Goal: Information Seeking & Learning: Learn about a topic

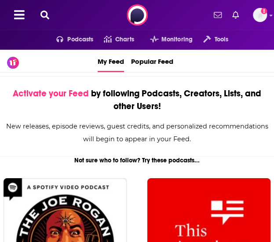
click at [45, 9] on div "Podcasts Charts Monitoring Tools For Business For Podcasters More Add a profile…" at bounding box center [137, 15] width 274 height 30
click at [46, 11] on icon at bounding box center [44, 15] width 9 height 9
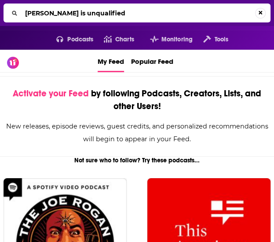
type input "[PERSON_NAME] is unqualified"
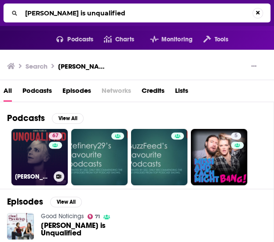
click at [21, 161] on link "67 [PERSON_NAME] Is Unqualified" at bounding box center [39, 157] width 56 height 56
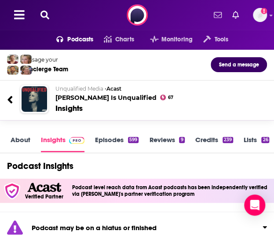
click at [71, 39] on span "Podcasts" at bounding box center [80, 39] width 26 height 12
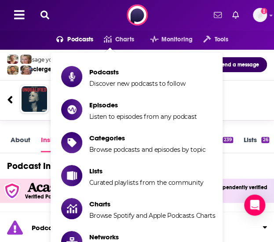
click at [122, 32] on div "Podcasts Charts Monitoring Tools" at bounding box center [137, 40] width 246 height 20
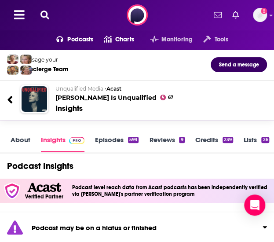
click at [124, 34] on span "Charts" at bounding box center [124, 39] width 19 height 12
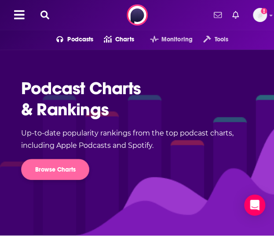
scroll to position [125, 0]
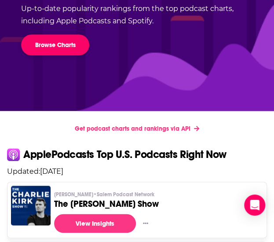
click at [51, 47] on link "Browse Charts" at bounding box center [55, 44] width 68 height 21
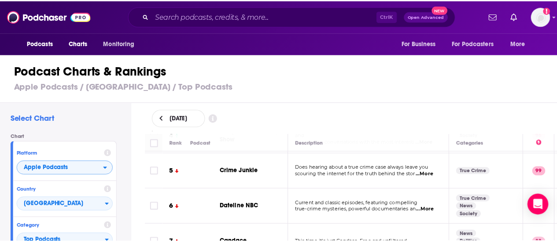
scroll to position [83, 0]
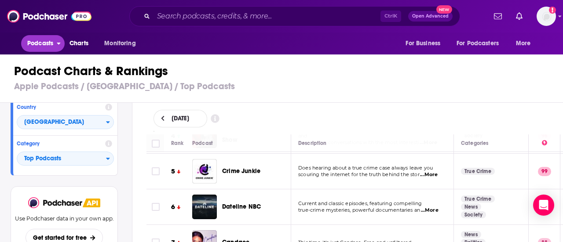
click at [53, 49] on span "Podcasts" at bounding box center [40, 43] width 26 height 12
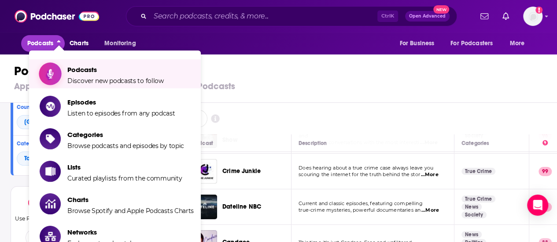
click at [74, 76] on span "Podcasts Discover new podcasts to follow" at bounding box center [115, 74] width 96 height 22
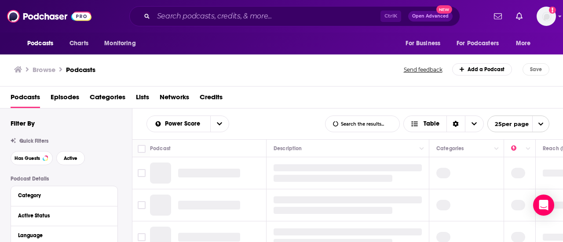
click at [106, 98] on span "Categories" at bounding box center [108, 99] width 36 height 18
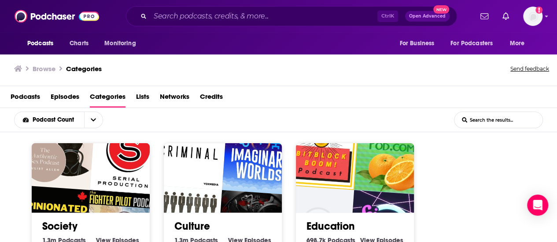
click at [213, 224] on h2 "Culture" at bounding box center [222, 226] width 97 height 13
click at [192, 223] on link "Culture" at bounding box center [192, 226] width 36 height 13
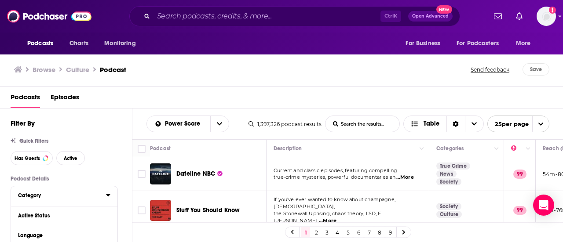
click at [45, 199] on div "Category" at bounding box center [59, 196] width 82 height 6
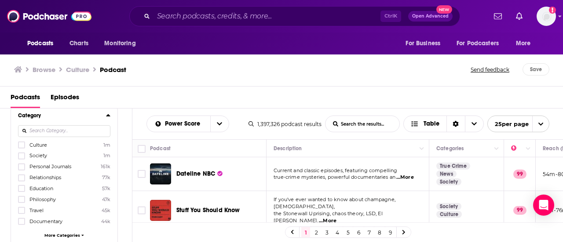
scroll to position [80, 0]
click at [63, 234] on span "More Categories" at bounding box center [62, 236] width 36 height 5
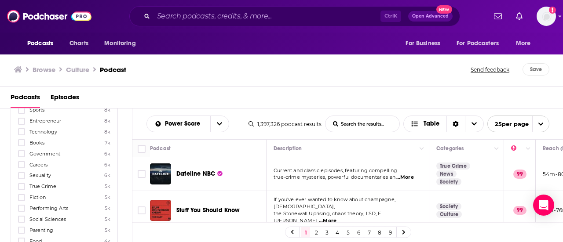
scroll to position [411, 0]
click at [23, 173] on icon at bounding box center [21, 175] width 5 height 4
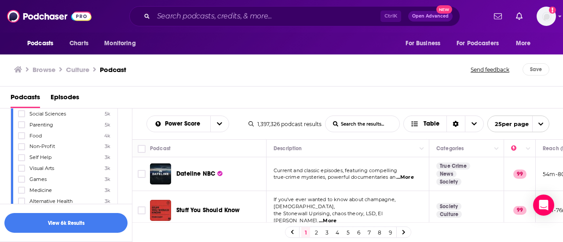
scroll to position [512, 0]
click at [21, 159] on icon at bounding box center [21, 161] width 5 height 5
click at [21, 154] on icon at bounding box center [21, 156] width 5 height 5
click at [22, 154] on icon at bounding box center [21, 156] width 5 height 5
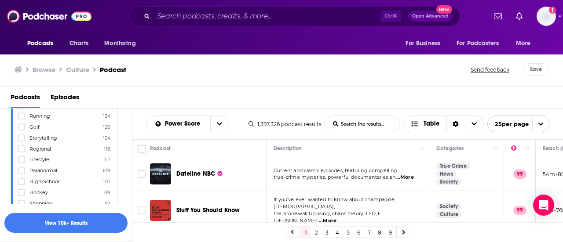
scroll to position [1203, 0]
click at [22, 212] on icon at bounding box center [21, 214] width 5 height 4
click at [22, 180] on icon at bounding box center [21, 182] width 5 height 5
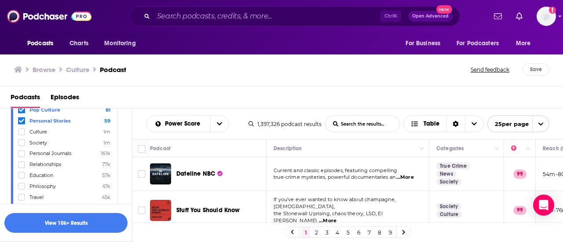
scroll to position [162, 0]
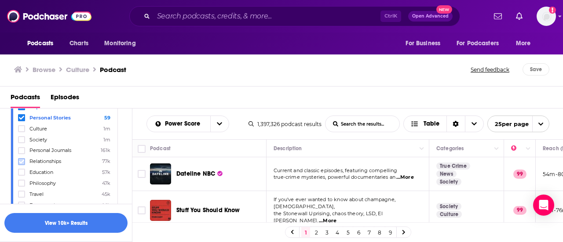
click at [18, 159] on label at bounding box center [21, 161] width 7 height 7
click at [62, 223] on button "button" at bounding box center [65, 223] width 123 height 20
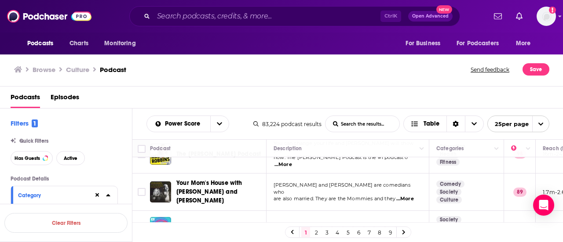
click at [110, 195] on icon at bounding box center [108, 195] width 4 height 7
click at [107, 195] on icon at bounding box center [108, 195] width 4 height 7
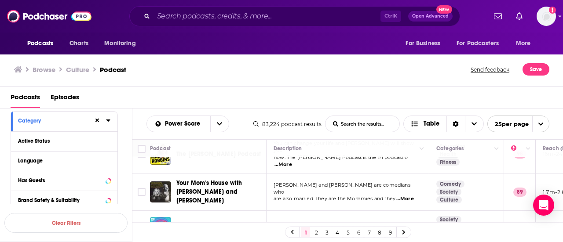
scroll to position [74, 0]
click at [105, 180] on div at bounding box center [102, 181] width 17 height 11
click at [53, 180] on div "Has Guests" at bounding box center [53, 181] width 70 height 6
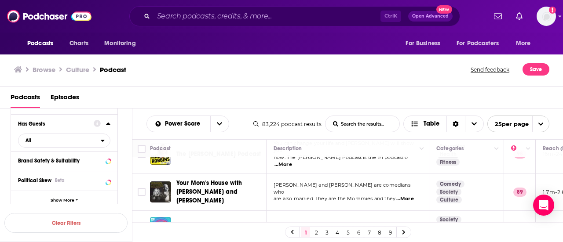
scroll to position [127, 0]
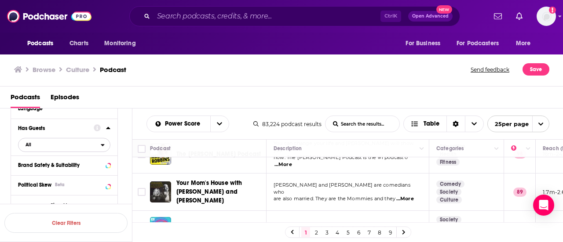
click at [51, 145] on span "All" at bounding box center [59, 144] width 82 height 11
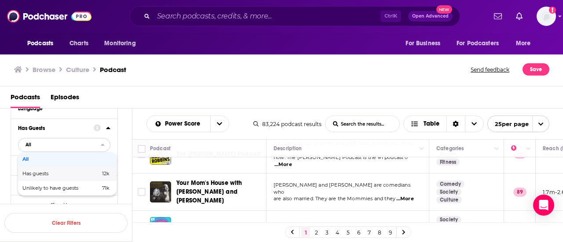
click at [61, 170] on div "Has guests 12k" at bounding box center [67, 174] width 99 height 15
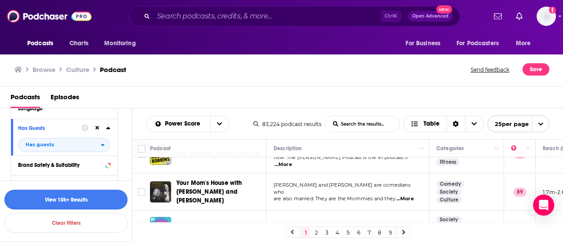
click at [93, 202] on button "View 10k+ Results" at bounding box center [65, 200] width 123 height 20
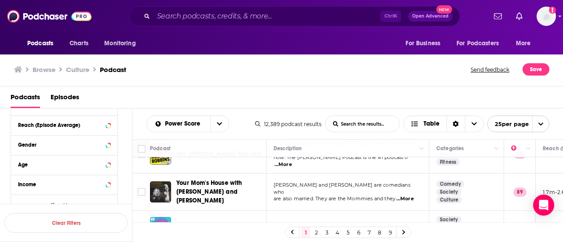
scroll to position [317, 0]
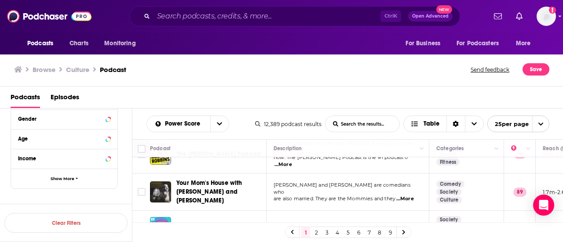
click at [274, 196] on span "...More" at bounding box center [405, 199] width 18 height 7
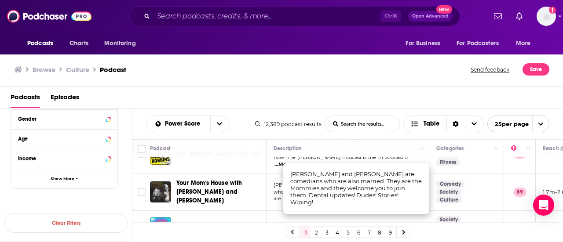
click at [274, 63] on div "Browse Culture Podcast" at bounding box center [243, 69] width 458 height 12
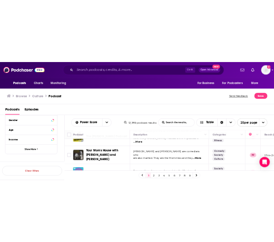
scroll to position [0, 0]
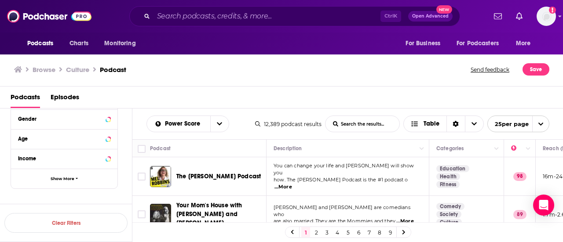
click at [274, 184] on span "...More" at bounding box center [284, 187] width 18 height 7
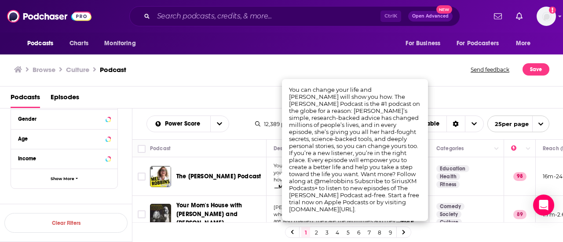
click at [255, 68] on div "Browse Culture Podcast" at bounding box center [243, 69] width 458 height 12
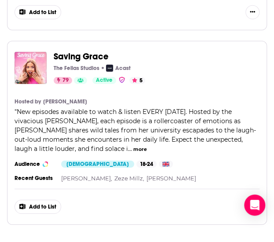
scroll to position [4750, 0]
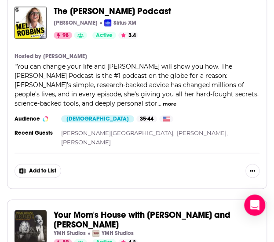
scroll to position [0, 0]
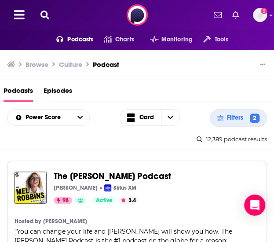
click at [44, 11] on icon at bounding box center [44, 15] width 9 height 9
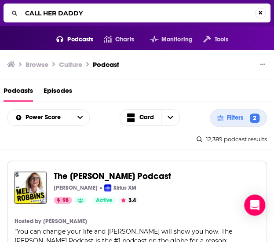
type input "CALL HER DADDY"
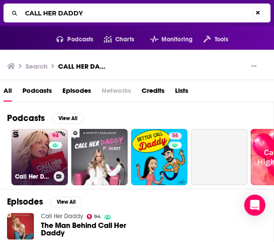
click at [41, 157] on link "94 Call Her Daddy" at bounding box center [39, 157] width 56 height 56
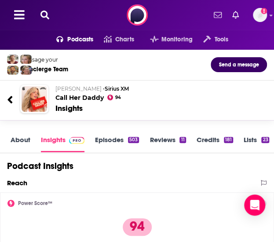
click at [126, 139] on link "Episodes 503" at bounding box center [117, 144] width 44 height 17
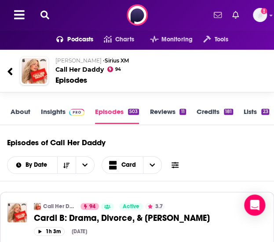
scroll to position [0, 8]
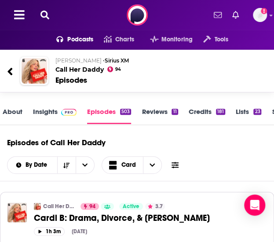
click at [50, 110] on link "Insights" at bounding box center [55, 115] width 44 height 17
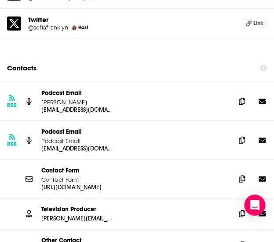
scroll to position [1208, 0]
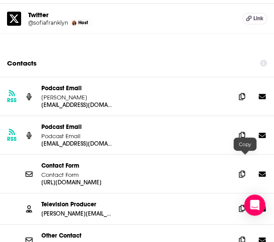
click at [243, 202] on span at bounding box center [241, 208] width 13 height 13
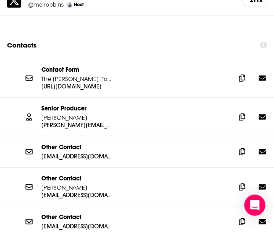
scroll to position [1224, 0]
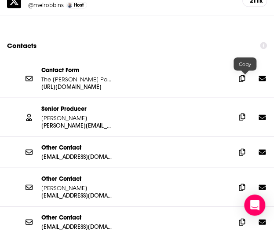
click at [245, 113] on icon at bounding box center [242, 116] width 6 height 7
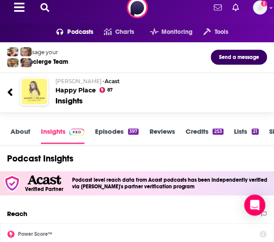
scroll to position [46, 0]
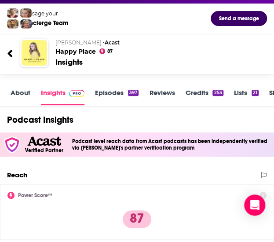
click at [19, 93] on link "About" at bounding box center [21, 96] width 20 height 17
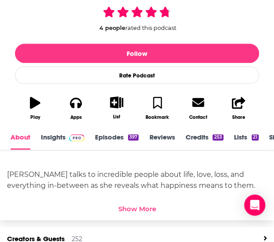
scroll to position [1, 0]
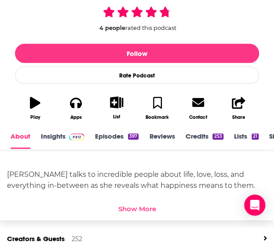
click at [127, 208] on div "Show More" at bounding box center [137, 209] width 38 height 8
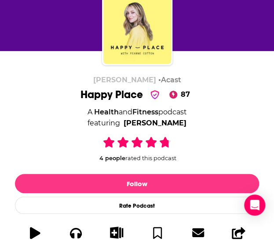
scroll to position [39, 0]
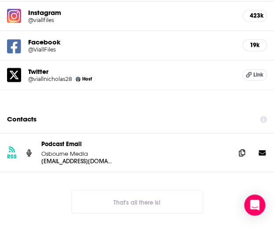
scroll to position [1082, 0]
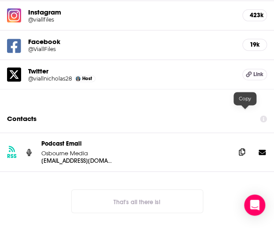
click at [245, 148] on icon at bounding box center [242, 151] width 6 height 7
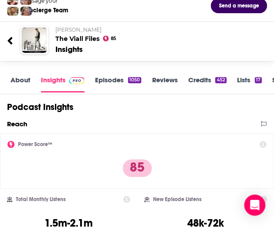
scroll to position [0, 0]
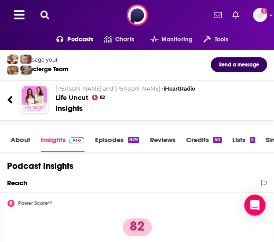
click at [23, 139] on link "About" at bounding box center [21, 144] width 20 height 17
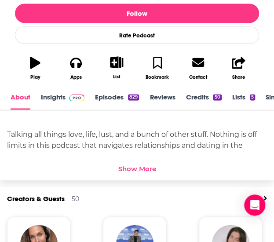
scroll to position [239, 0]
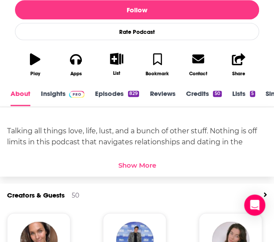
click at [55, 97] on link "Insights" at bounding box center [63, 97] width 44 height 17
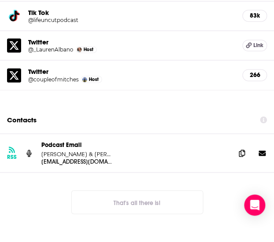
scroll to position [1152, 0]
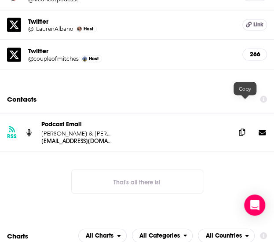
click at [245, 128] on icon at bounding box center [242, 131] width 6 height 7
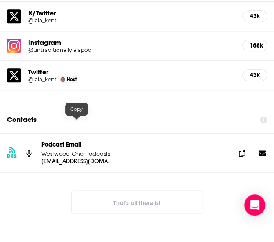
scroll to position [1043, 0]
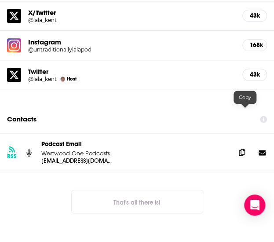
click at [245, 149] on icon at bounding box center [242, 152] width 6 height 7
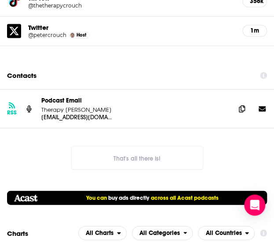
scroll to position [1195, 0]
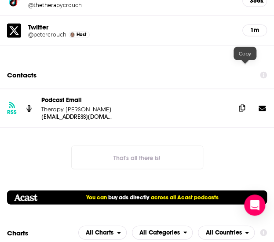
click at [244, 104] on icon at bounding box center [242, 107] width 6 height 7
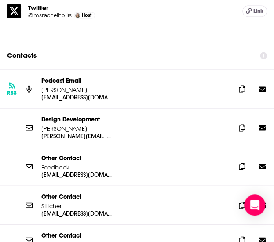
scroll to position [1157, 0]
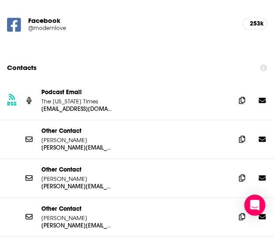
scroll to position [1023, 0]
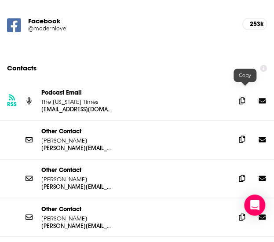
click at [245, 136] on icon at bounding box center [242, 139] width 6 height 7
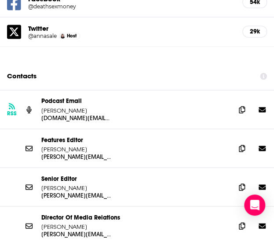
scroll to position [1133, 0]
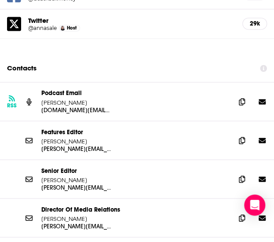
click at [151, 60] on div "Contacts" at bounding box center [140, 68] width 267 height 17
click at [245, 98] on icon at bounding box center [242, 101] width 6 height 7
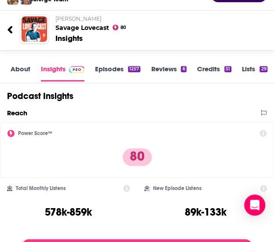
scroll to position [33, 0]
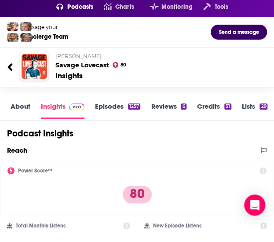
click at [26, 104] on link "About" at bounding box center [21, 110] width 20 height 17
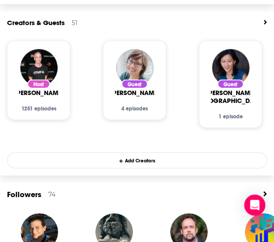
scroll to position [412, 0]
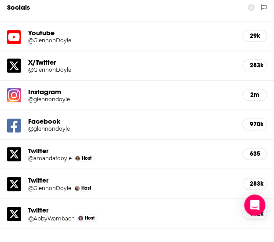
scroll to position [1133, 0]
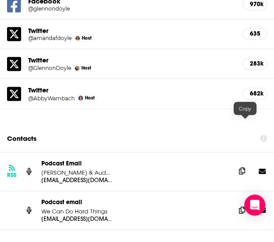
click at [245, 167] on icon at bounding box center [242, 170] width 6 height 7
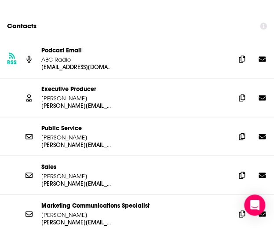
scroll to position [1105, 0]
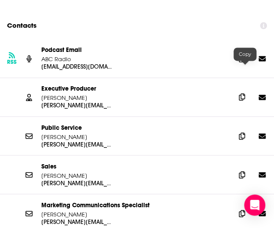
click at [244, 93] on icon at bounding box center [242, 96] width 6 height 7
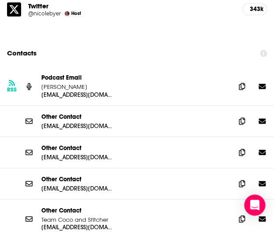
scroll to position [1140, 0]
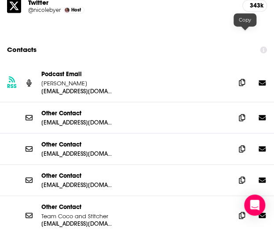
click at [245, 79] on icon at bounding box center [242, 82] width 6 height 7
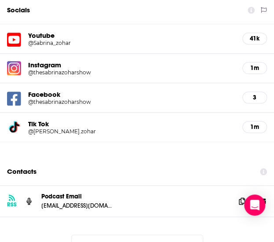
scroll to position [997, 0]
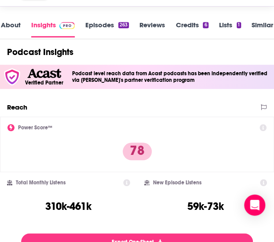
scroll to position [114, 0]
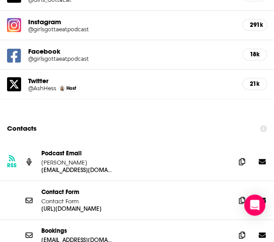
scroll to position [1138, 0]
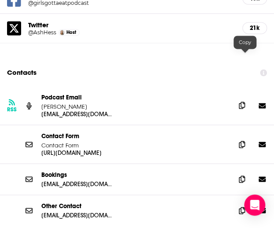
click at [241, 99] on span at bounding box center [241, 105] width 13 height 13
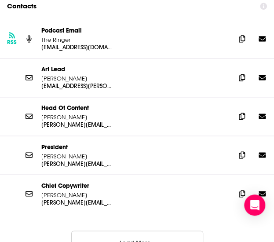
scroll to position [1091, 0]
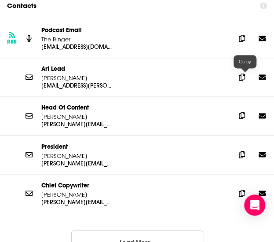
click at [245, 112] on icon at bounding box center [242, 115] width 6 height 7
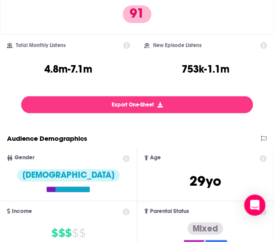
scroll to position [0, 0]
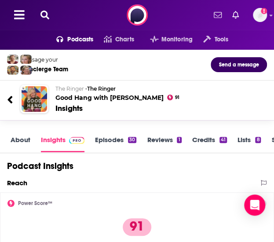
click at [46, 15] on icon at bounding box center [44, 15] width 9 height 9
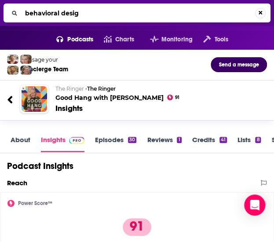
type input "behavioral design"
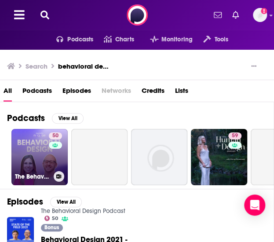
click at [27, 153] on link "50 The Behavioral Design Podcast" at bounding box center [39, 157] width 56 height 56
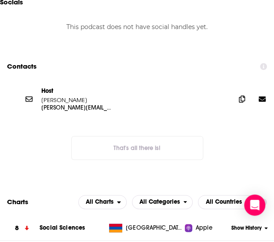
scroll to position [990, 0]
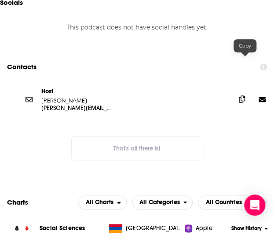
click at [244, 95] on icon at bounding box center [242, 98] width 6 height 7
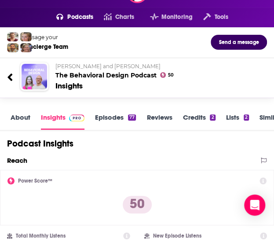
scroll to position [0, 0]
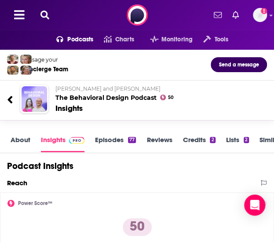
click at [44, 11] on icon at bounding box center [44, 15] width 9 height 9
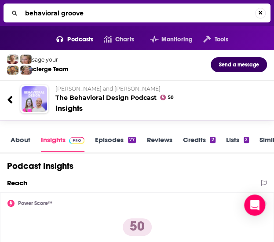
type input "behavioral grooves"
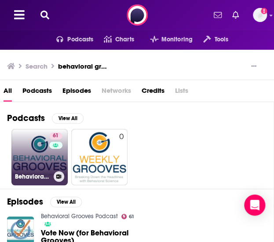
click at [28, 158] on link "61 Behavioral Grooves Podcast" at bounding box center [39, 157] width 56 height 56
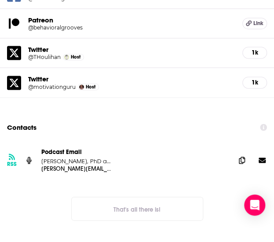
scroll to position [1122, 0]
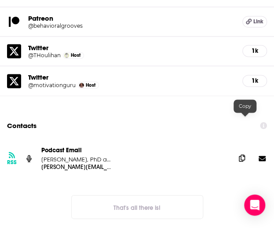
click at [245, 154] on icon at bounding box center [242, 157] width 6 height 7
click at [131, 81] on div "@motivationguru Host" at bounding box center [131, 84] width 207 height 7
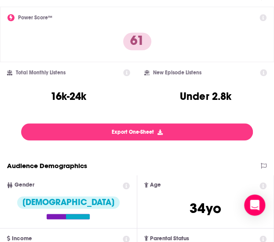
scroll to position [0, 0]
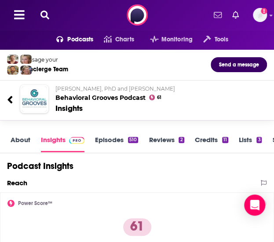
click at [45, 18] on icon at bounding box center [44, 15] width 9 height 9
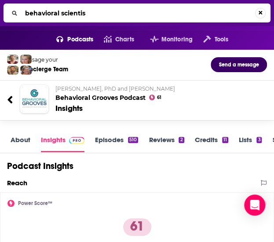
type input "behavioral scientist"
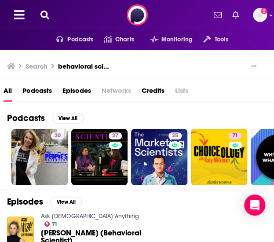
click at [43, 11] on icon at bounding box center [44, 15] width 9 height 9
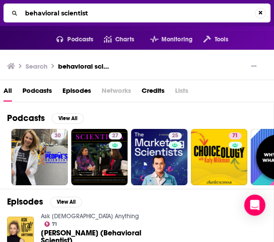
drag, startPoint x: 98, startPoint y: 14, endPoint x: 7, endPoint y: 6, distance: 91.4
click at [7, 6] on div "behavioral scientist" at bounding box center [137, 13] width 267 height 19
type input "beyond the bookends"
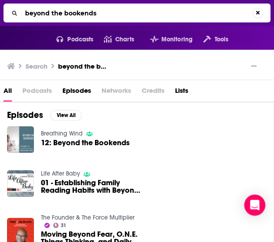
click at [54, 135] on link "Breathing Wind" at bounding box center [62, 133] width 42 height 7
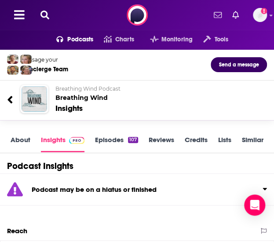
click at [44, 11] on icon at bounding box center [44, 15] width 9 height 9
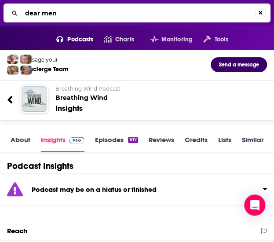
type input "dear men"
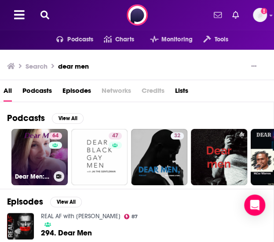
click at [27, 161] on link "64 Dear Men: How to Rock Sex, Dating, and Relationships With Women" at bounding box center [39, 157] width 56 height 56
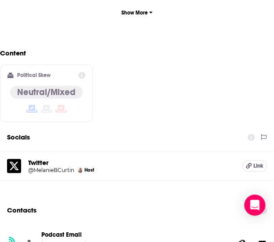
scroll to position [953, 0]
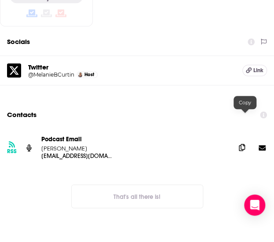
click at [245, 144] on icon at bounding box center [242, 147] width 6 height 7
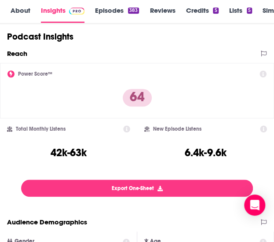
scroll to position [0, 0]
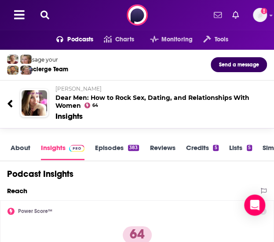
click at [48, 12] on icon at bounding box center [44, 15] width 9 height 9
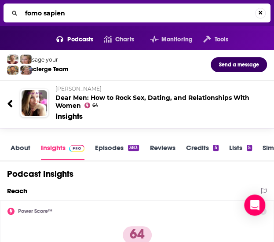
type input "fomo sapiens"
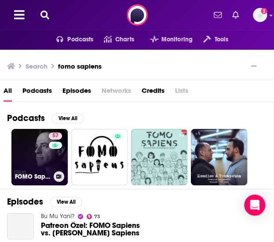
click at [29, 155] on link "57 FOMO Sapiens with Patrick J. McGinnis" at bounding box center [39, 157] width 56 height 56
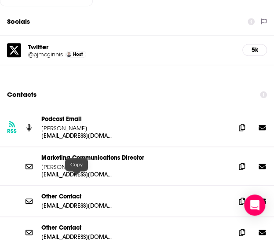
scroll to position [1043, 0]
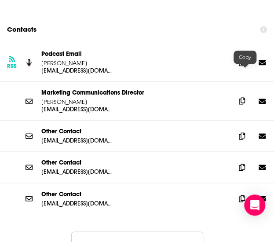
click at [242, 97] on icon at bounding box center [242, 100] width 6 height 7
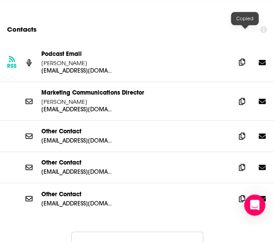
click at [245, 59] on icon at bounding box center [242, 62] width 6 height 7
click at [242, 59] on icon at bounding box center [242, 62] width 6 height 7
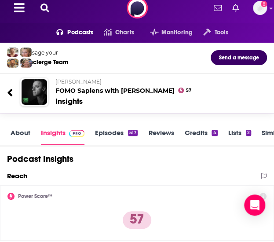
scroll to position [0, 0]
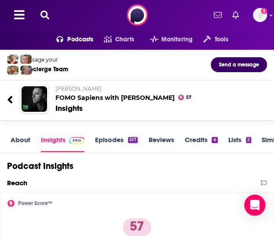
click at [39, 17] on button at bounding box center [45, 15] width 14 height 10
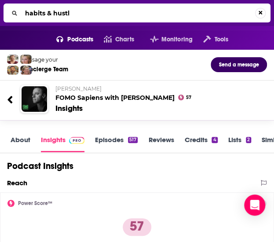
type input "habits & hustle"
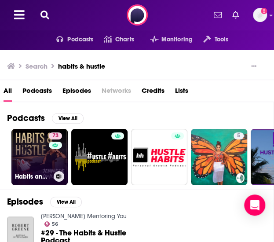
click at [29, 165] on link "73 Habits and Hustle" at bounding box center [39, 157] width 56 height 56
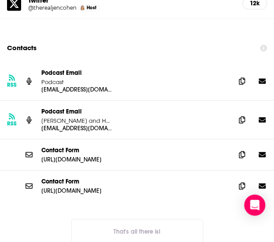
scroll to position [1163, 0]
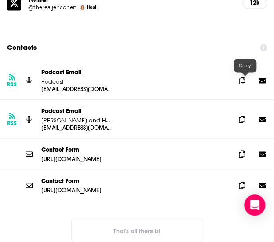
click at [238, 100] on div "RSS Podcast Email Jen Cohen and Habit Nest habitsandhustle@habitnest.com habits…" at bounding box center [137, 119] width 274 height 39
click at [245, 115] on icon at bounding box center [242, 118] width 6 height 7
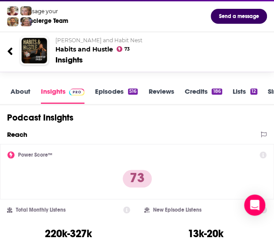
scroll to position [0, 0]
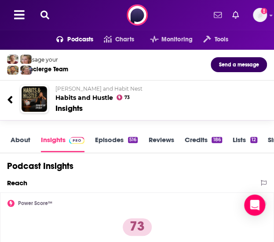
click at [43, 20] on div "Podcasts Charts Monitoring Tools For Business For Podcasters More Add a profile…" at bounding box center [137, 15] width 274 height 30
click at [50, 14] on button at bounding box center [45, 15] width 14 height 10
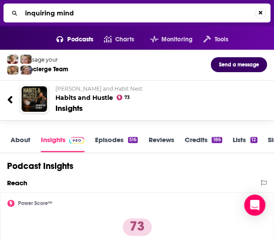
type input "inquiring minds"
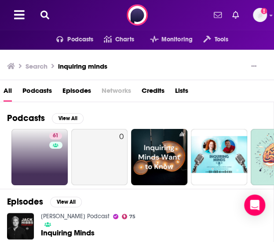
click at [38, 151] on link "61" at bounding box center [39, 157] width 56 height 56
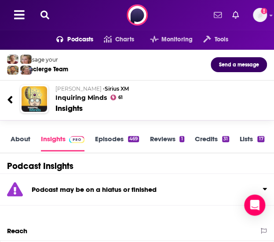
click at [45, 17] on icon at bounding box center [44, 15] width 9 height 9
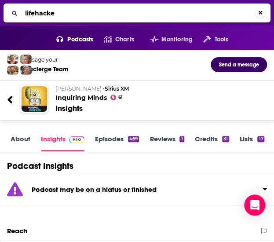
type input "lifehacker"
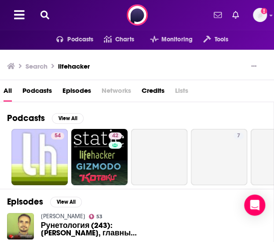
click at [45, 14] on icon at bounding box center [44, 15] width 9 height 9
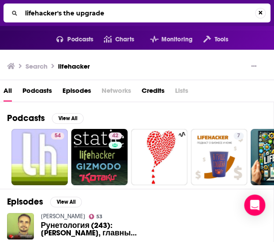
type input "lifehacker's the upgrade"
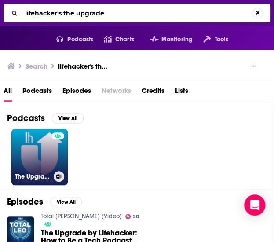
click at [22, 168] on link "The Upgrade by Lifehacker" at bounding box center [39, 157] width 56 height 56
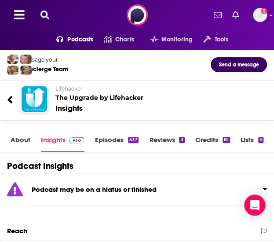
scroll to position [83, 0]
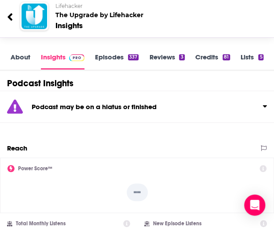
click at [9, 15] on icon at bounding box center [9, 16] width 5 height 7
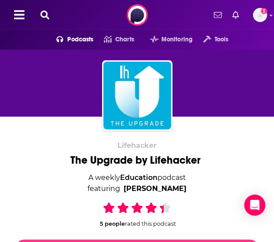
click at [46, 15] on icon at bounding box center [44, 15] width 9 height 9
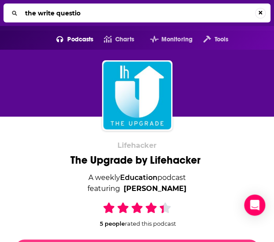
type input "the write question"
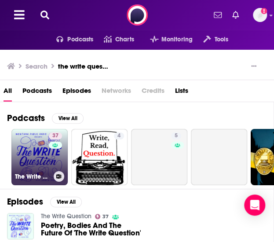
click at [31, 157] on link "37 The Write Question" at bounding box center [39, 157] width 56 height 56
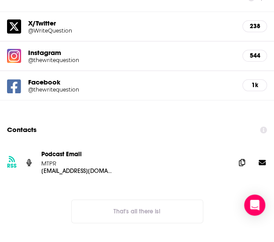
scroll to position [1010, 0]
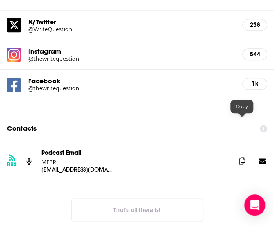
click at [239, 154] on span at bounding box center [241, 160] width 13 height 13
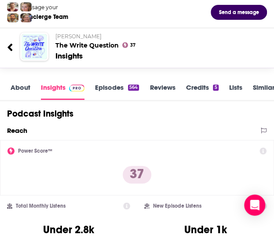
scroll to position [0, 0]
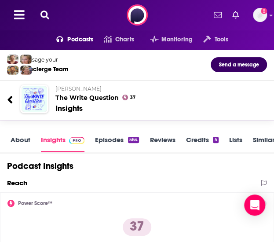
click at [51, 14] on button at bounding box center [45, 15] width 14 height 10
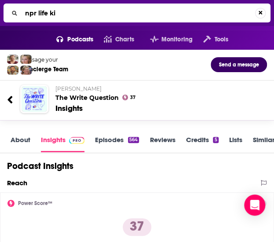
type input "npr life kit"
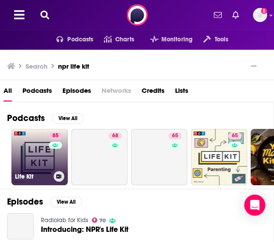
click at [34, 168] on link "85 Life Kit" at bounding box center [39, 157] width 56 height 56
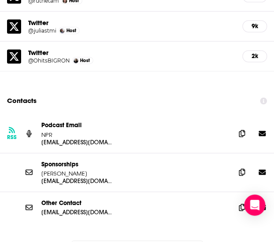
scroll to position [1111, 0]
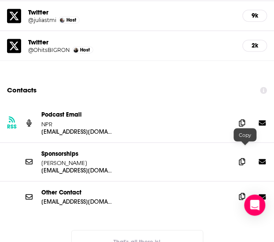
click at [245, 193] on icon at bounding box center [242, 196] width 6 height 7
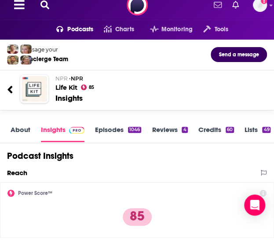
scroll to position [0, 0]
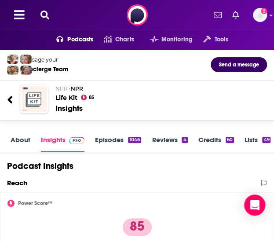
click at [48, 9] on div "Podcasts Charts Monitoring Tools For Business For Podcasters More Add a profile…" at bounding box center [137, 15] width 274 height 30
click at [47, 11] on icon at bounding box center [44, 15] width 9 height 9
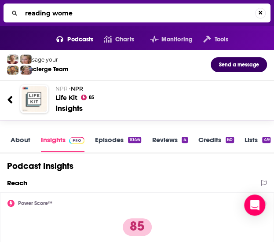
type input "reading women"
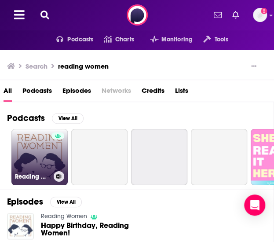
click at [30, 154] on link "Reading Women" at bounding box center [39, 157] width 56 height 56
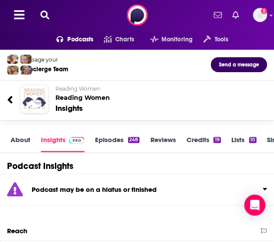
click at [47, 16] on icon at bounding box center [44, 15] width 9 height 9
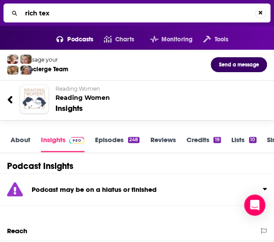
type input "rich text"
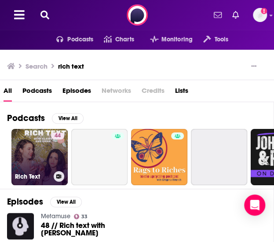
click at [36, 157] on link "44 Rich Text" at bounding box center [39, 157] width 56 height 56
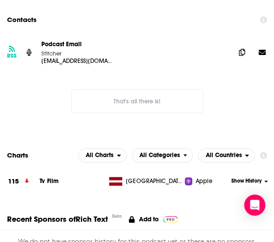
scroll to position [807, 0]
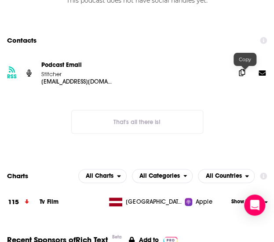
click at [245, 73] on icon at bounding box center [242, 72] width 6 height 7
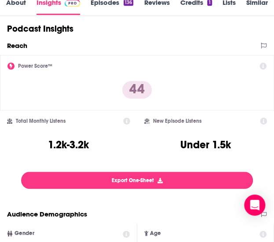
scroll to position [0, 0]
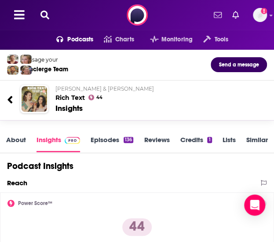
click at [46, 17] on icon at bounding box center [44, 15] width 9 height 9
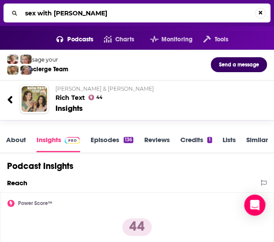
type input "sex with emily"
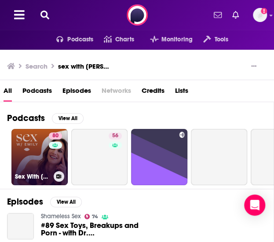
click at [27, 149] on link "80 Sex With Emily" at bounding box center [39, 157] width 56 height 56
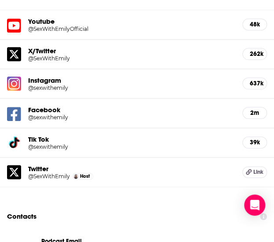
scroll to position [1146, 0]
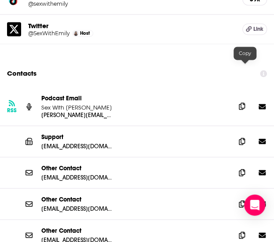
click at [245, 103] on icon at bounding box center [242, 106] width 6 height 7
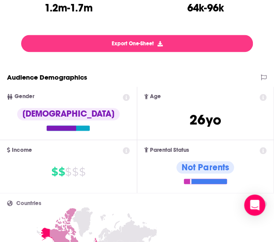
scroll to position [0, 0]
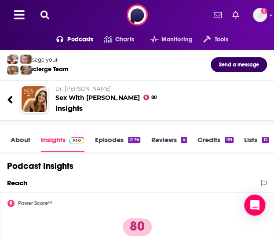
click at [42, 15] on icon at bounding box center [44, 15] width 9 height 9
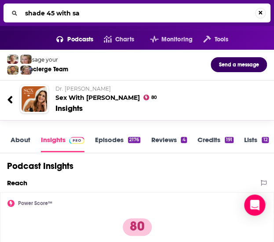
type input "shade 45 with say"
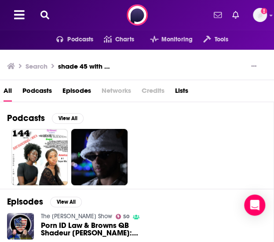
click at [46, 17] on icon at bounding box center [44, 15] width 9 height 9
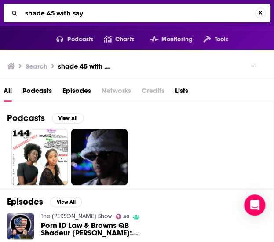
click at [76, 13] on input "shade 45 with say" at bounding box center [139, 13] width 234 height 14
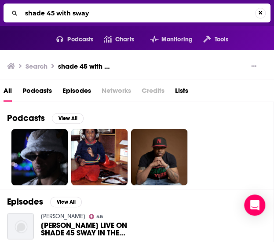
drag, startPoint x: 96, startPoint y: 13, endPoint x: 56, endPoint y: 12, distance: 39.6
click at [56, 12] on input "shade 45 with sway" at bounding box center [139, 13] width 234 height 14
type input "shade 45"
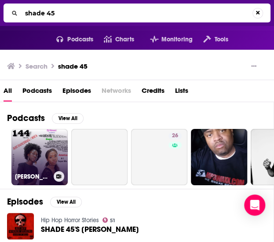
click at [33, 145] on link "Dj Kimoni JUST DANCEHALL Plus Soca SHADE OF BLACK EDITION Volume 144 (SUMMER TI…" at bounding box center [39, 157] width 56 height 56
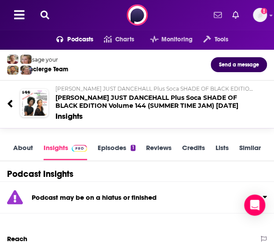
click at [44, 14] on icon at bounding box center [44, 15] width 9 height 9
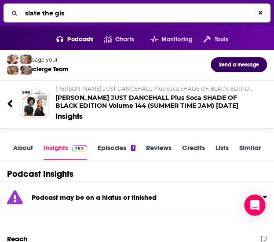
type input "slate the gist"
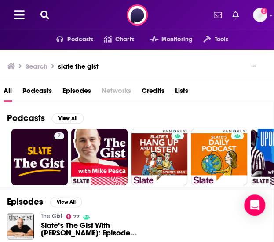
click at [48, 13] on icon at bounding box center [44, 15] width 9 height 9
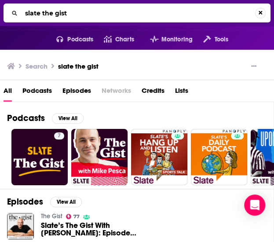
drag, startPoint x: 89, startPoint y: 17, endPoint x: 8, endPoint y: 11, distance: 81.2
click at [8, 11] on div "slate the gist" at bounding box center [137, 13] width 267 height 19
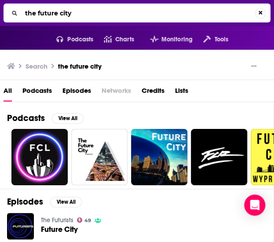
drag, startPoint x: 90, startPoint y: 19, endPoint x: 38, endPoint y: 15, distance: 52.1
click at [38, 15] on input "the future city" at bounding box center [139, 13] width 234 height 14
type input "the therapy couch"
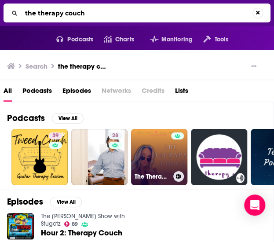
click at [158, 158] on link "The Therapy Couch" at bounding box center [159, 157] width 56 height 56
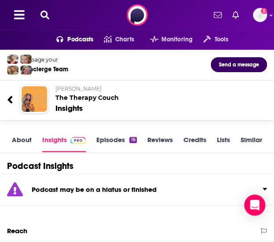
click at [49, 13] on icon at bounding box center [44, 15] width 9 height 9
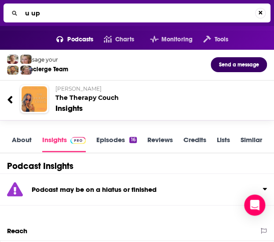
type input "u up?"
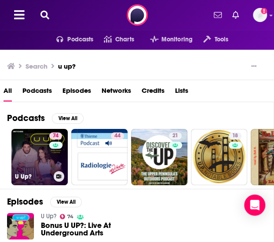
click at [26, 152] on link "74 U Up?" at bounding box center [39, 157] width 56 height 56
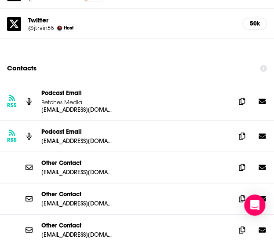
scroll to position [1162, 0]
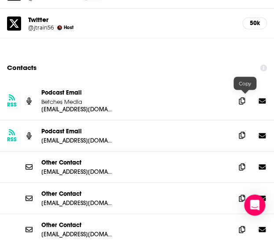
click at [244, 132] on icon at bounding box center [242, 135] width 6 height 7
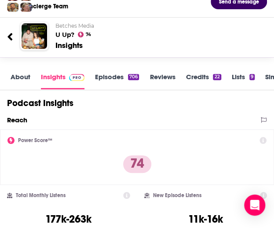
scroll to position [0, 0]
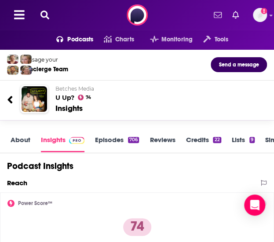
click at [44, 18] on icon at bounding box center [44, 15] width 9 height 9
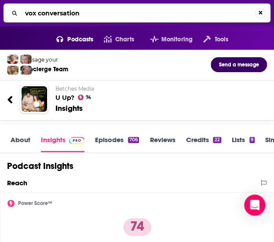
type input "vox conversations"
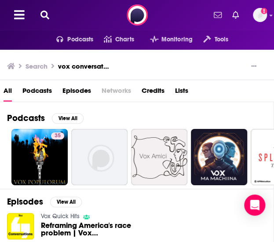
click at [45, 13] on icon at bounding box center [44, 15] width 9 height 9
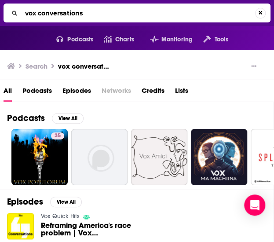
drag, startPoint x: 94, startPoint y: 12, endPoint x: 10, endPoint y: 5, distance: 84.8
click at [10, 5] on div "vox conversations" at bounding box center [137, 13] width 267 height 19
type input "we can do hard things"
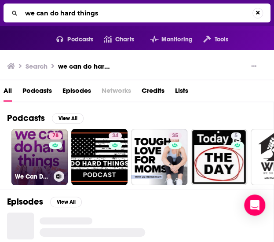
click at [33, 146] on link "78 We Can Do Hard Things" at bounding box center [39, 157] width 56 height 56
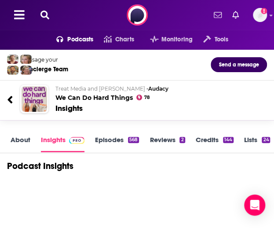
scroll to position [44, 0]
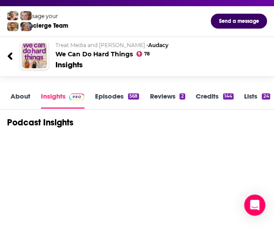
click at [24, 95] on link "About" at bounding box center [21, 100] width 20 height 17
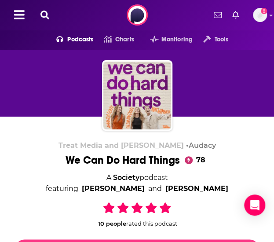
scroll to position [228, 0]
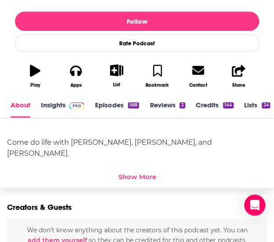
click at [55, 103] on link "Insights" at bounding box center [63, 109] width 44 height 17
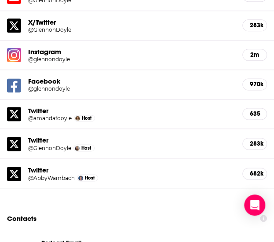
scroll to position [1180, 0]
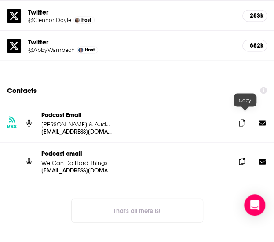
click at [243, 158] on icon at bounding box center [242, 161] width 6 height 7
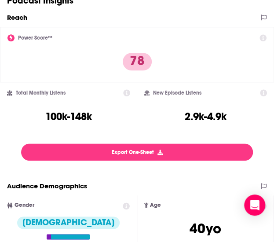
scroll to position [0, 0]
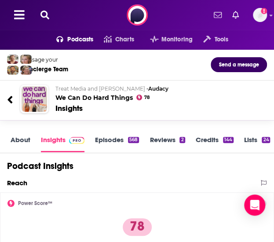
click at [51, 13] on button at bounding box center [45, 15] width 14 height 10
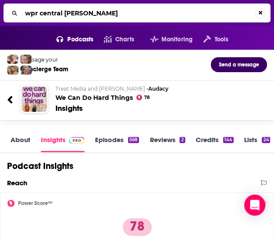
type input "wpr central time"
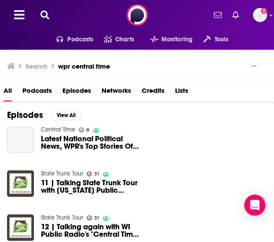
click at [43, 13] on icon at bounding box center [44, 15] width 9 height 9
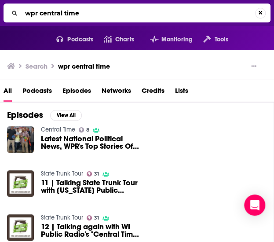
drag, startPoint x: 97, startPoint y: 17, endPoint x: 39, endPoint y: 17, distance: 57.6
click at [39, 17] on input "wpr central time" at bounding box center [139, 13] width 234 height 14
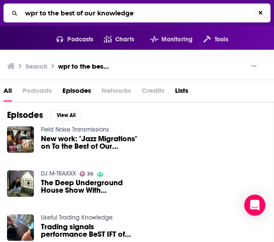
drag, startPoint x: 149, startPoint y: 16, endPoint x: 1, endPoint y: 4, distance: 148.4
click at [1, 4] on div "wpr to the best of our knowledge" at bounding box center [137, 13] width 274 height 26
type input "dateable"
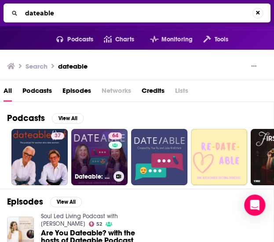
click at [92, 154] on link "64 Dateable: Your insider's look into modern dating and relationships" at bounding box center [99, 157] width 56 height 56
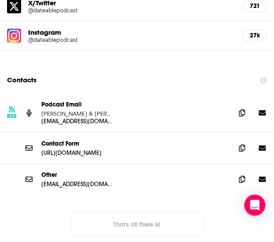
scroll to position [1089, 0]
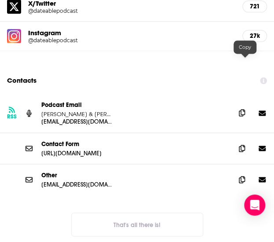
click at [245, 109] on icon at bounding box center [242, 112] width 6 height 7
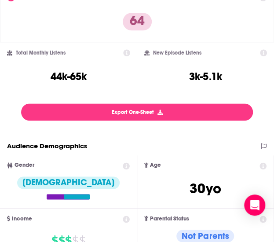
scroll to position [0, 0]
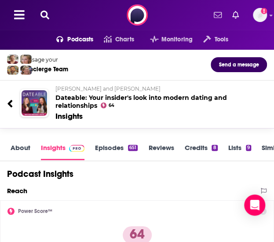
click at [48, 12] on icon at bounding box center [44, 15] width 9 height 9
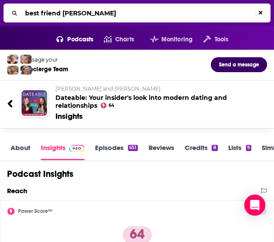
type input "best friend energy"
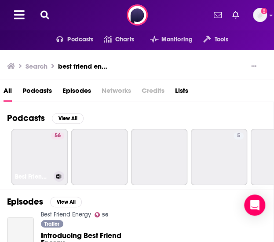
scroll to position [7, 0]
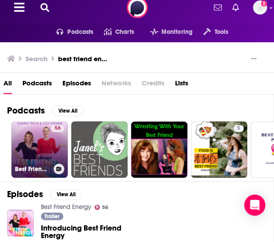
click at [25, 150] on link "56 Best Friend Energy" at bounding box center [39, 149] width 56 height 56
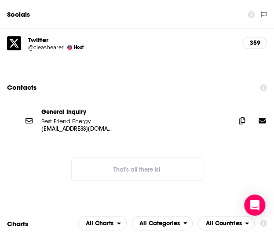
scroll to position [1065, 0]
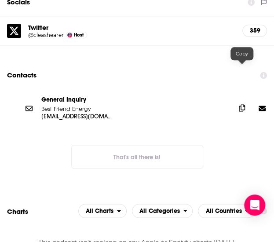
click at [239, 101] on span at bounding box center [241, 107] width 13 height 13
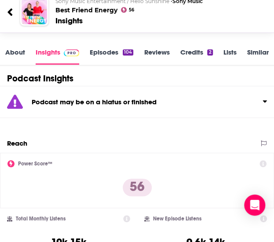
scroll to position [0, 0]
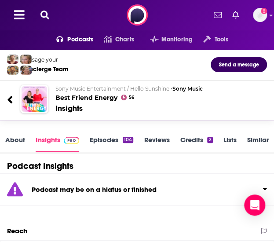
click at [59, 14] on div "Podcasts Charts Monitoring Tools For Business For Podcasters More Add a profile…" at bounding box center [137, 15] width 274 height 30
click at [38, 13] on button at bounding box center [45, 15] width 14 height 10
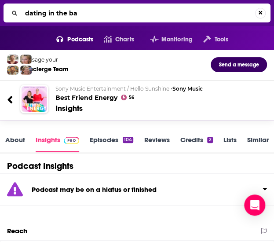
type input "dating in the bae"
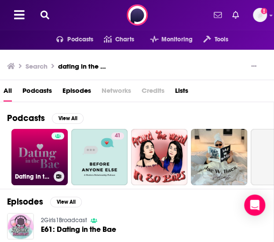
click at [32, 152] on link "Dating in the Bae" at bounding box center [39, 157] width 56 height 56
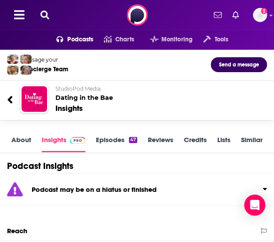
click at [49, 18] on button at bounding box center [45, 15] width 14 height 10
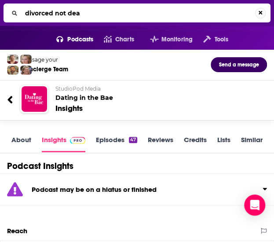
type input "divorced not dead"
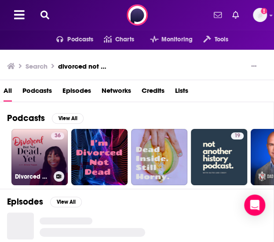
click at [31, 148] on link "36 Divorced but not dead, yet." at bounding box center [39, 157] width 56 height 56
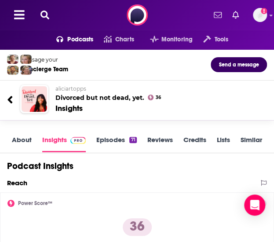
scroll to position [1, 0]
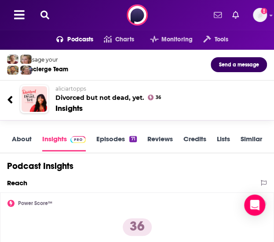
click at [49, 18] on button at bounding box center [45, 15] width 14 height 10
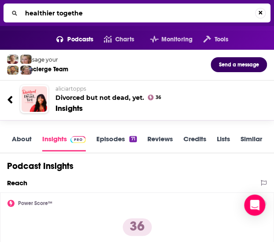
type input "healthier together"
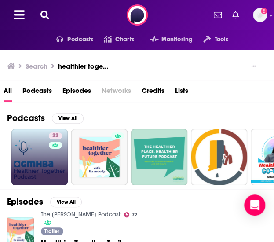
click at [40, 161] on link "33" at bounding box center [39, 157] width 56 height 56
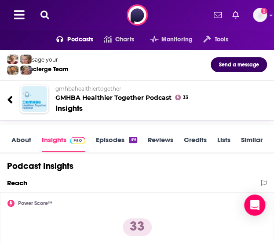
click at [48, 11] on icon at bounding box center [44, 15] width 9 height 9
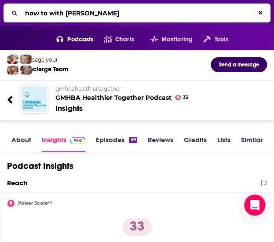
type input "how to with charles duhigg"
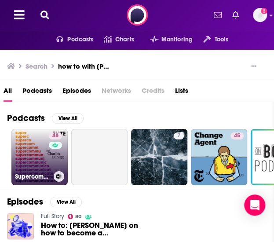
click at [34, 158] on link "48 Supercommunicators with Charles Duhigg" at bounding box center [39, 157] width 56 height 56
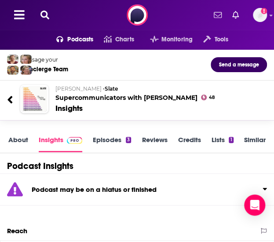
scroll to position [213, 0]
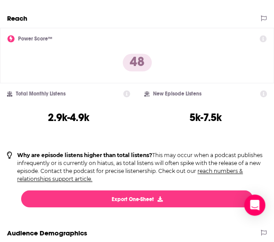
click at [170, 158] on p "Why are episode listens higher than total listens? This may occur when a podcas…" at bounding box center [142, 167] width 250 height 32
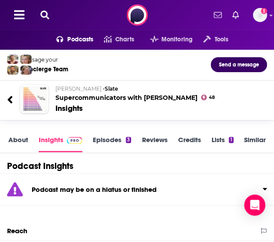
click at [41, 10] on button at bounding box center [45, 15] width 14 height 10
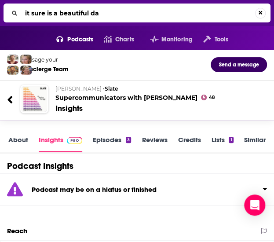
type input "it sure is a beautiful dar"
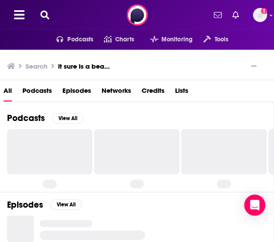
click at [45, 16] on icon at bounding box center [44, 15] width 9 height 9
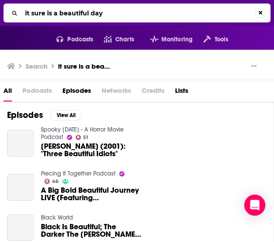
type input "it sure is a beautiful day"
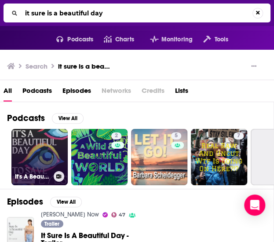
click at [45, 146] on link "It's A Beautiful Day To Save Eyes" at bounding box center [39, 157] width 56 height 56
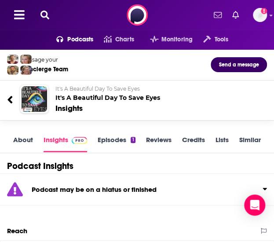
click at [43, 9] on div "Podcasts Charts Monitoring Tools For Business For Podcasters More Add a profile…" at bounding box center [137, 15] width 274 height 30
click at [47, 13] on icon at bounding box center [44, 15] width 9 height 9
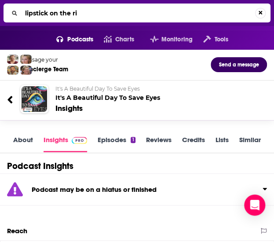
type input "lipstick on the rim"
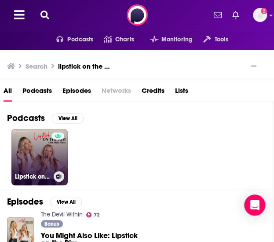
click at [37, 146] on link "Lipstick on the Rim" at bounding box center [39, 157] width 56 height 56
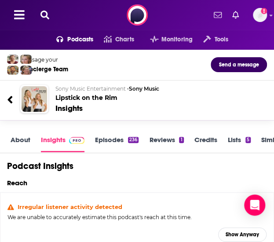
click at [40, 14] on button at bounding box center [45, 15] width 14 height 10
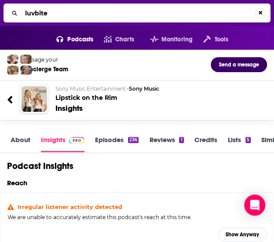
type input "luvbites"
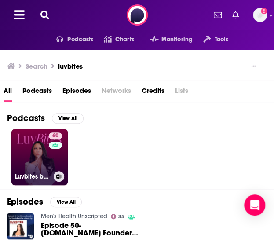
click at [21, 155] on link "60 Luvbites by Dr. Tara" at bounding box center [39, 157] width 56 height 56
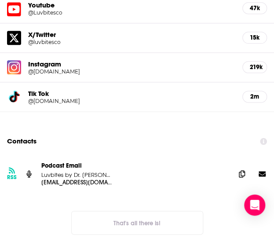
scroll to position [1049, 0]
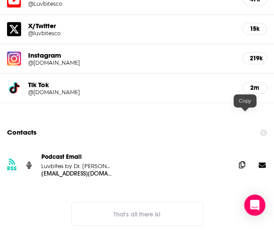
click at [249, 158] on span at bounding box center [241, 164] width 13 height 13
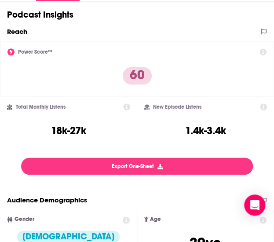
scroll to position [0, 0]
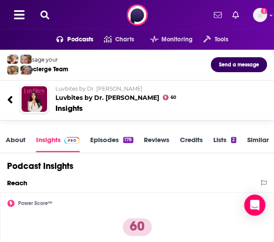
click at [42, 14] on icon at bounding box center [44, 15] width 9 height 9
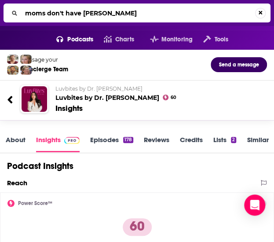
type input "moms don't have time"
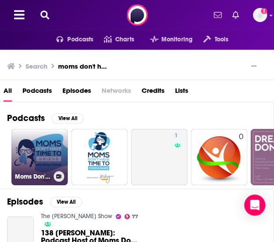
click at [26, 155] on link "Moms Don't Have Time to Grieve with Kelsey Chittick" at bounding box center [39, 157] width 56 height 56
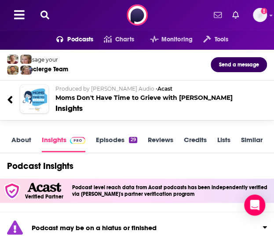
click at [12, 100] on icon at bounding box center [10, 100] width 6 height 12
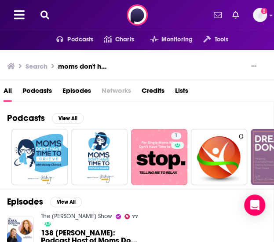
click at [49, 15] on button at bounding box center [45, 15] width 14 height 10
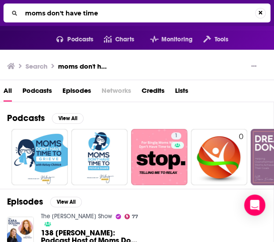
drag, startPoint x: 109, startPoint y: 12, endPoint x: 11, endPoint y: 2, distance: 98.2
click at [11, 2] on div "moms don't have time" at bounding box center [137, 13] width 274 height 26
type input "zibby owens"
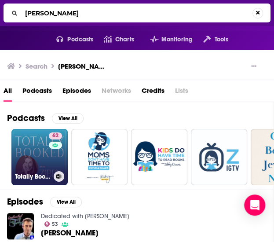
click at [36, 165] on link "62 Totally Booked with Zibby" at bounding box center [39, 157] width 56 height 56
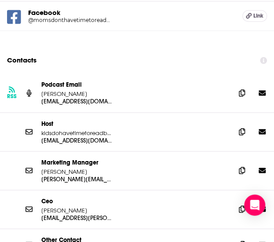
scroll to position [1140, 0]
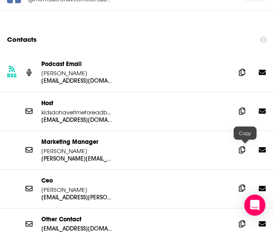
click at [245, 181] on span at bounding box center [241, 187] width 13 height 13
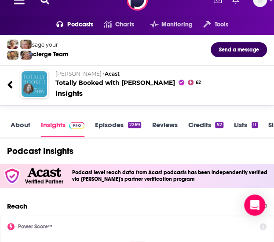
scroll to position [0, 0]
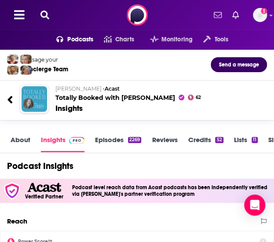
click at [47, 11] on icon at bounding box center [44, 15] width 9 height 9
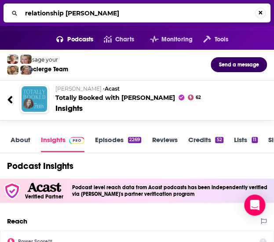
type input "relationship alive"
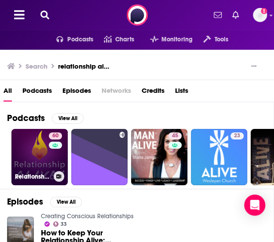
click at [32, 165] on link "60 Relationship Alive!" at bounding box center [39, 157] width 56 height 56
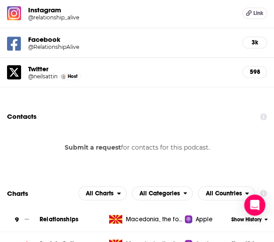
scroll to position [1063, 0]
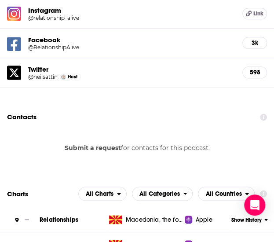
click at [99, 143] on button "Submit a request" at bounding box center [93, 148] width 56 height 10
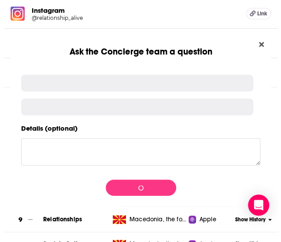
scroll to position [0, 0]
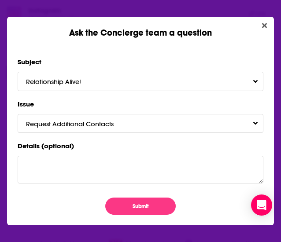
click at [142, 194] on form "Subject Relationship Alive! Issue Request Additional Contacts Details (optional…" at bounding box center [141, 135] width 246 height 158
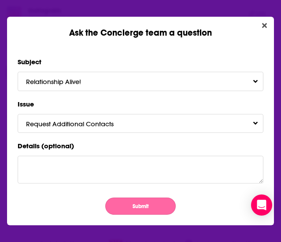
click at [124, 204] on button "Submit" at bounding box center [140, 206] width 70 height 17
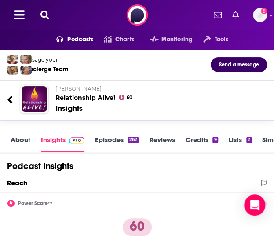
click at [47, 13] on icon at bounding box center [44, 15] width 9 height 9
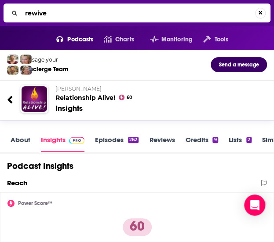
type input "rewives"
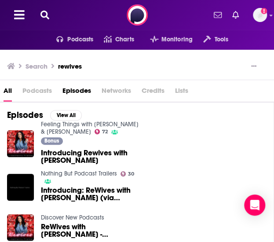
click at [85, 154] on span "Introducing Rewives with Bethenny Frankel" at bounding box center [91, 156] width 100 height 15
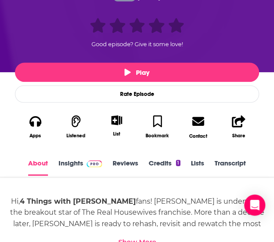
scroll to position [178, 0]
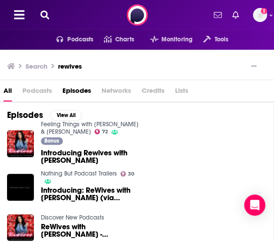
click at [31, 93] on span "Podcasts" at bounding box center [36, 93] width 29 height 18
click at [38, 92] on span "Podcasts" at bounding box center [36, 93] width 29 height 18
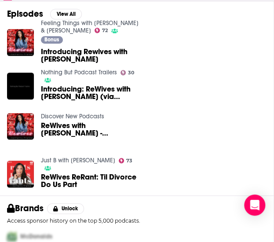
scroll to position [127, 0]
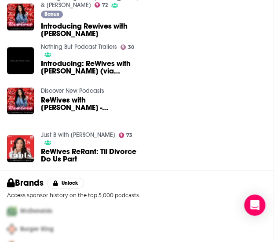
click at [86, 132] on link "Just B with Bethenny Frankel" at bounding box center [78, 134] width 74 height 7
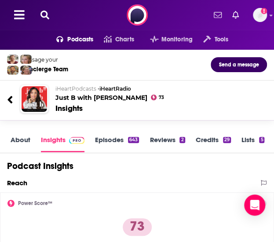
click at [108, 145] on link "Episodes 643" at bounding box center [117, 144] width 44 height 17
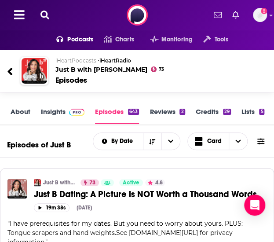
click at [57, 106] on div "About Insights Episodes 643 Reviews 2 Credits 29 Lists 5 Similar" at bounding box center [137, 112] width 274 height 26
click at [54, 111] on link "Insights" at bounding box center [63, 115] width 44 height 17
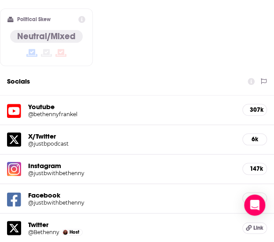
scroll to position [1084, 0]
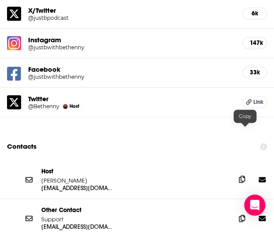
click at [245, 176] on icon at bounding box center [242, 179] width 6 height 7
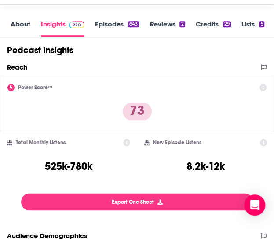
scroll to position [0, 0]
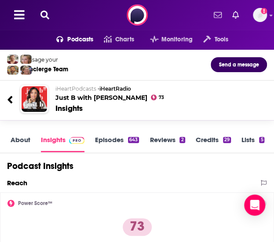
click at [47, 13] on icon at bounding box center [44, 15] width 9 height 9
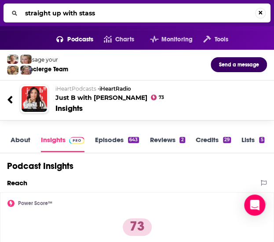
type input "straight up with [PERSON_NAME]"
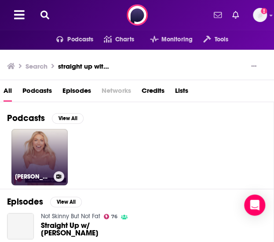
click at [29, 151] on link "Stassi's Patreon Podcasts" at bounding box center [39, 157] width 56 height 56
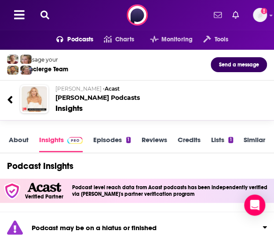
click at [43, 15] on icon at bounding box center [44, 15] width 9 height 9
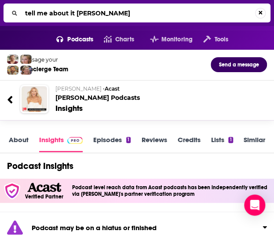
type input "tell me about it [PERSON_NAME]"
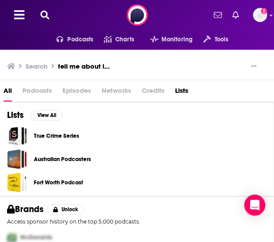
click at [73, 66] on h3 "tell me about it [PERSON_NAME]" at bounding box center [84, 66] width 52 height 8
click at [49, 10] on button at bounding box center [45, 15] width 14 height 10
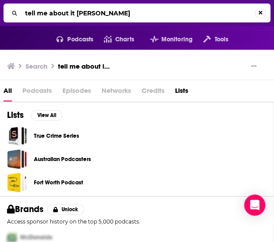
click at [95, 16] on input "tell me about it [PERSON_NAME]" at bounding box center [139, 13] width 234 height 14
type input "tell me about it [PERSON_NAME]"
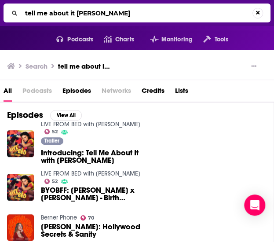
click at [87, 170] on link "LIVE FROM BED with Jade Iovine" at bounding box center [90, 173] width 99 height 7
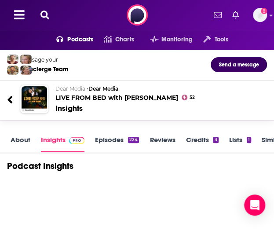
click at [95, 98] on h2 "Dear Media • Dear Media LIVE FROM BED with Jade Iovine" at bounding box center [154, 93] width 198 height 16
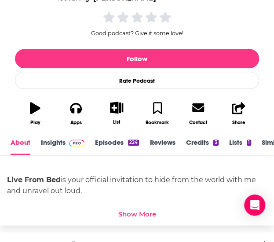
scroll to position [166, 0]
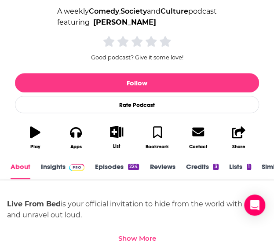
click at [108, 166] on link "Episodes 224" at bounding box center [117, 170] width 44 height 17
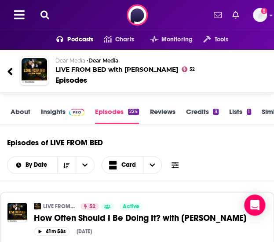
click at [9, 68] on icon at bounding box center [10, 72] width 6 height 12
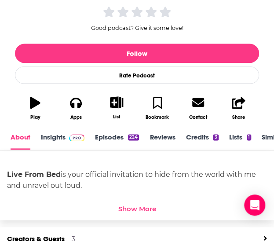
scroll to position [196, 0]
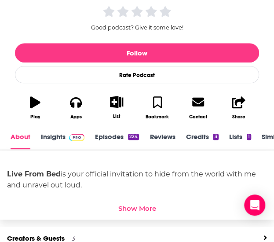
click at [67, 134] on span at bounding box center [75, 136] width 19 height 8
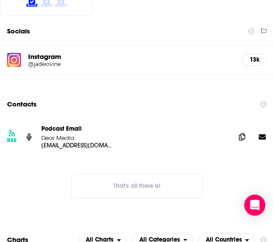
scroll to position [976, 0]
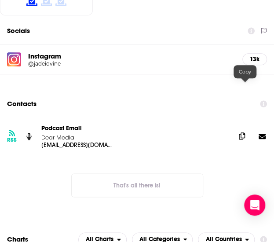
click at [245, 132] on icon at bounding box center [242, 135] width 6 height 7
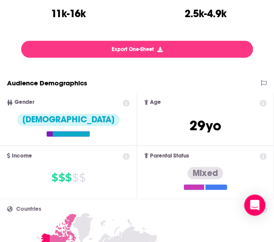
scroll to position [0, 0]
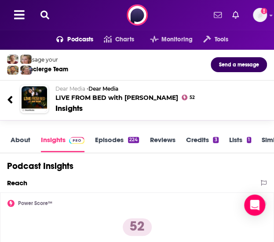
click at [44, 9] on div "Podcasts Charts Monitoring Tools For Business For Podcasters More Add a profile…" at bounding box center [137, 15] width 274 height 30
click at [48, 13] on icon at bounding box center [44, 15] width 9 height 9
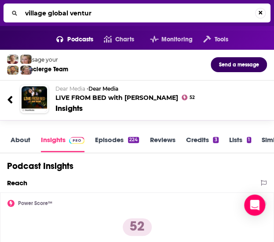
type input "village global venture"
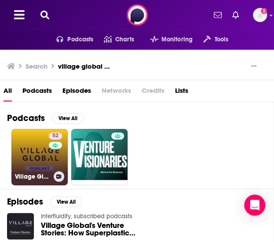
click at [40, 157] on link "52 Village Global Podcast" at bounding box center [39, 157] width 56 height 56
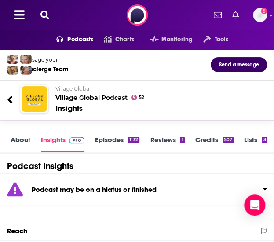
click at [44, 16] on icon at bounding box center [44, 15] width 9 height 9
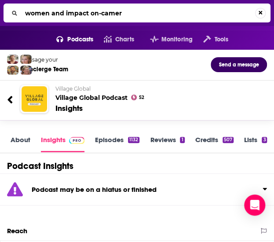
type input "women and impact on-camera"
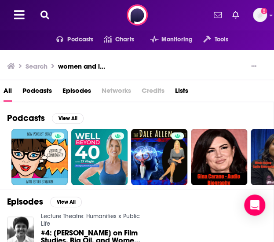
click at [44, 15] on icon at bounding box center [44, 15] width 9 height 9
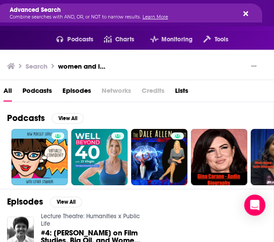
click at [245, 14] on icon "Search..." at bounding box center [245, 13] width 5 height 5
click at [88, 68] on h3 "women and impact on-camera" at bounding box center [84, 66] width 52 height 8
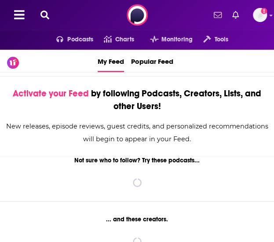
click at [50, 13] on button at bounding box center [45, 15] width 14 height 10
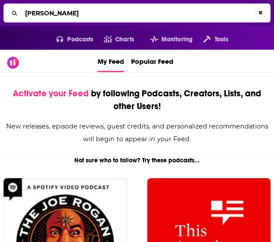
type input "[PERSON_NAME]"
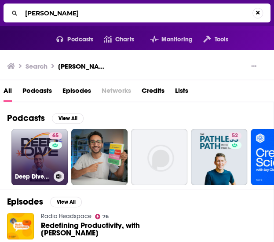
click at [29, 149] on link "65 Deep Dive with [PERSON_NAME]" at bounding box center [39, 157] width 56 height 56
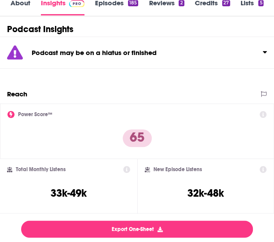
scroll to position [135, 0]
